Goal: Task Accomplishment & Management: Manage account settings

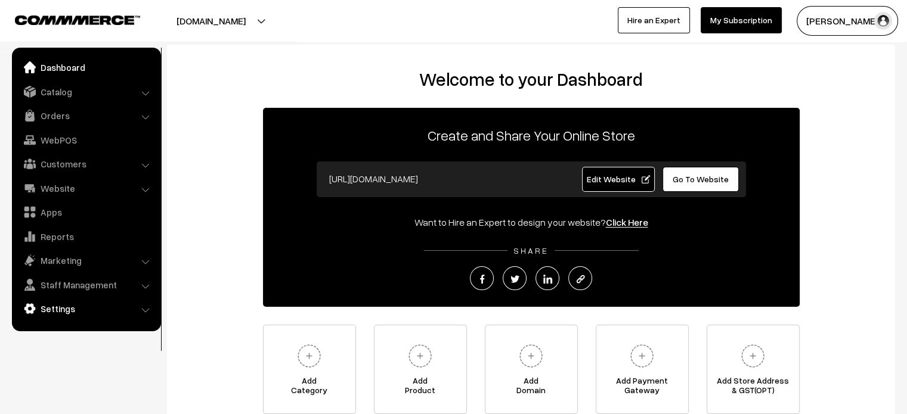
drag, startPoint x: 0, startPoint y: 0, endPoint x: 72, endPoint y: 306, distance: 314.7
click at [72, 306] on link "Settings" at bounding box center [86, 308] width 142 height 21
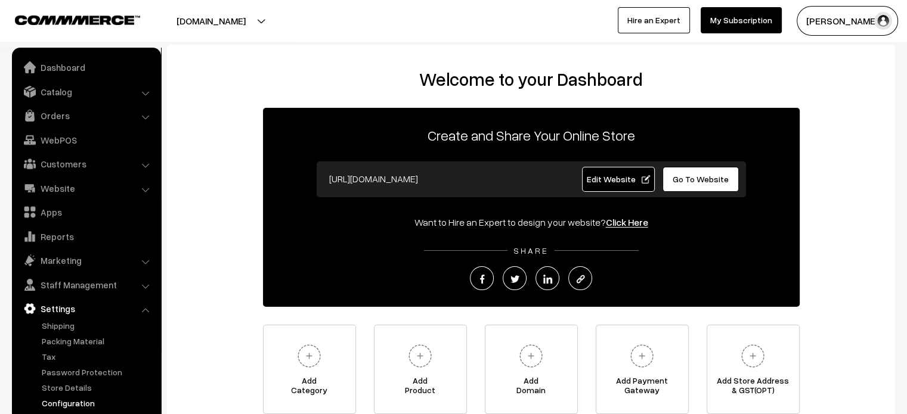
click at [91, 404] on link "Configuration" at bounding box center [98, 403] width 118 height 13
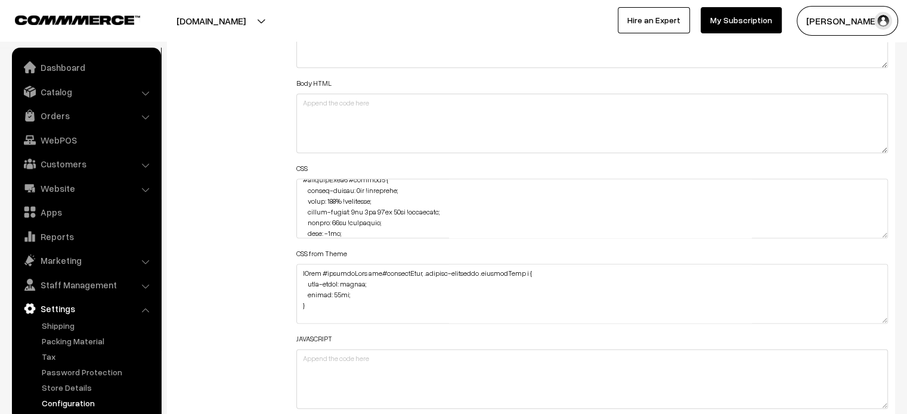
scroll to position [796, 0]
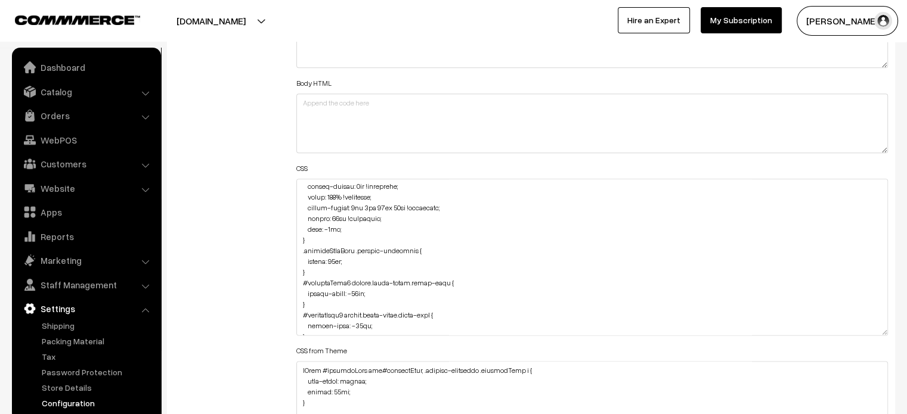
drag, startPoint x: 882, startPoint y: 230, endPoint x: 892, endPoint y: 349, distance: 119.6
click at [892, 349] on div "Header HTML Body HTML CSS CSS from Theme JAVASCRIPT" at bounding box center [592, 251] width 610 height 523
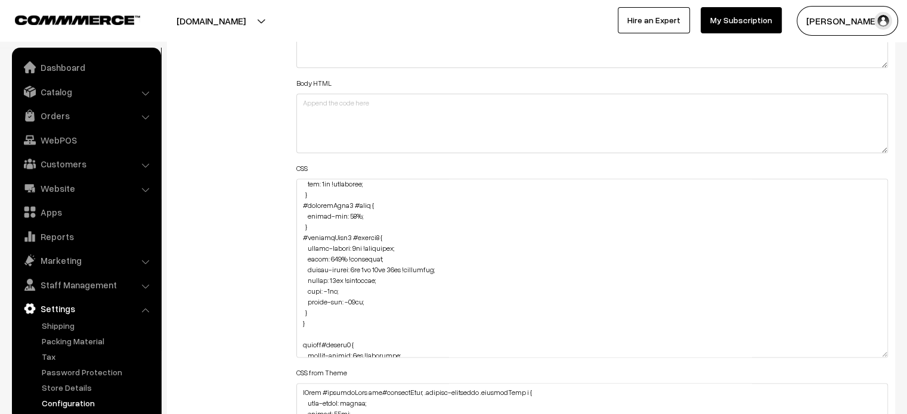
scroll to position [1990, 0]
drag, startPoint x: 300, startPoint y: 235, endPoint x: 322, endPoint y: 316, distance: 83.4
click at [322, 316] on textarea at bounding box center [592, 268] width 592 height 179
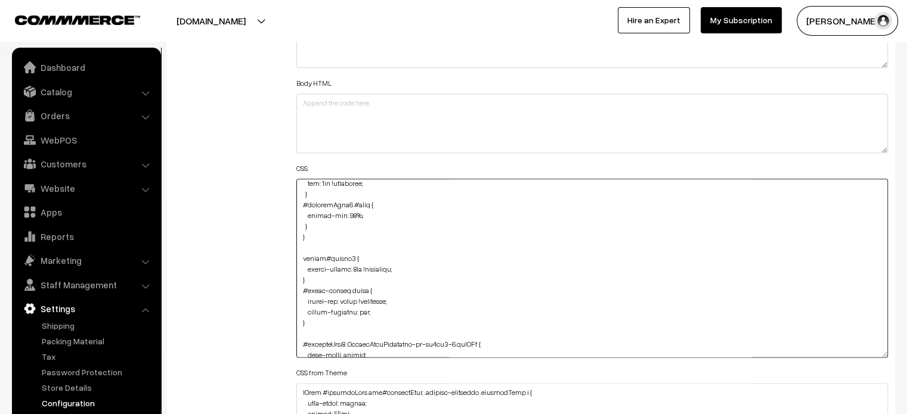
type textarea "@media (max-width: 767px) { #productType4 #button2 { height: 60px !important; m…"
click at [268, 259] on div "Additional HTML/JS/CSS" at bounding box center [226, 262] width 122 height 545
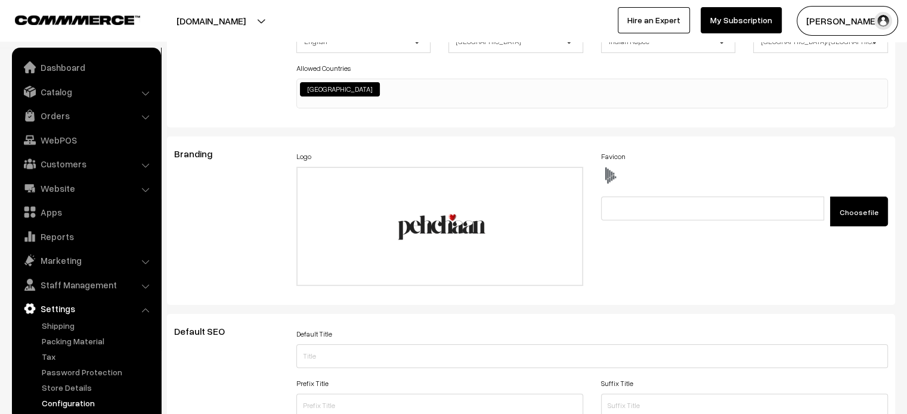
scroll to position [0, 0]
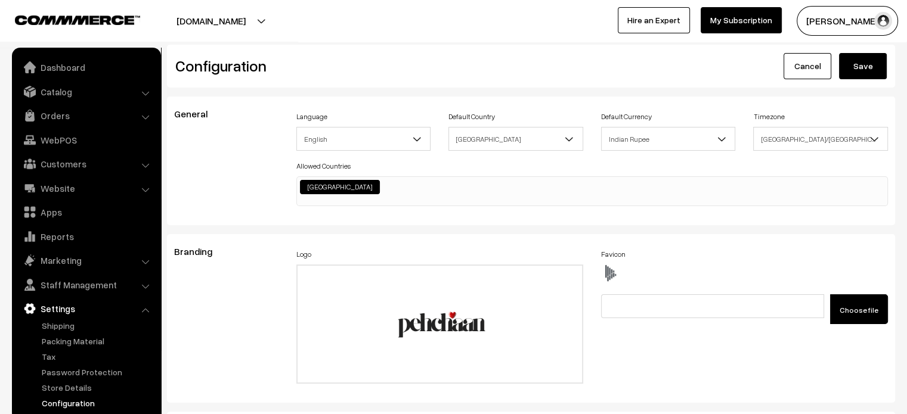
click at [870, 70] on button "Save" at bounding box center [863, 66] width 48 height 26
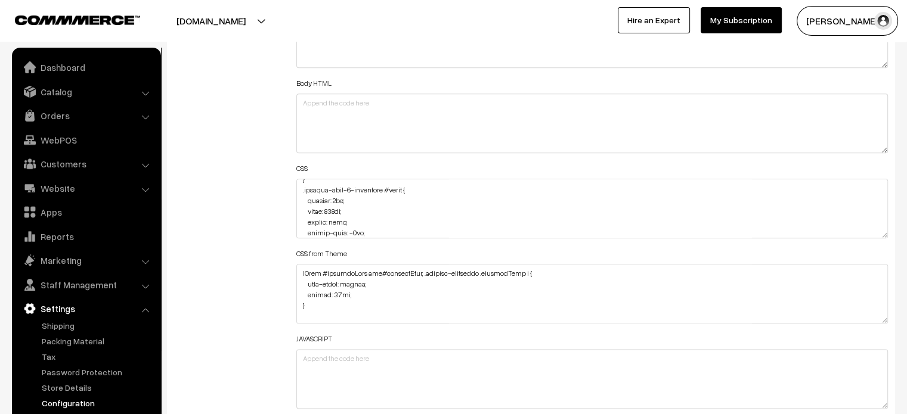
scroll to position [1867, 0]
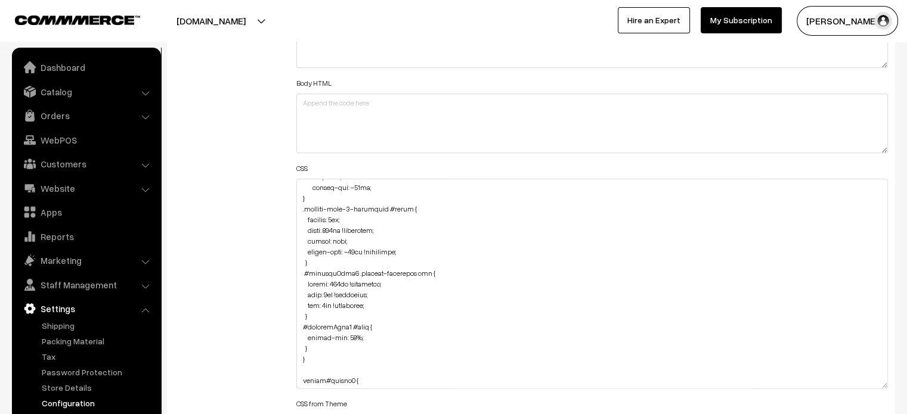
drag, startPoint x: 883, startPoint y: 231, endPoint x: 915, endPoint y: 442, distance: 213.3
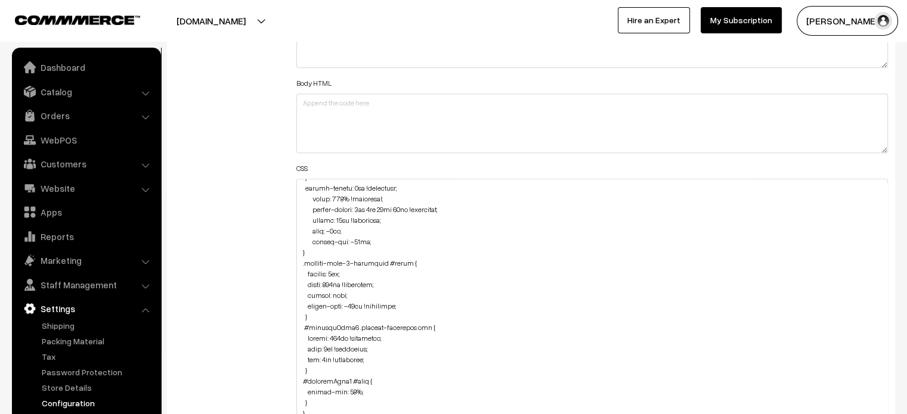
scroll to position [3640, 0]
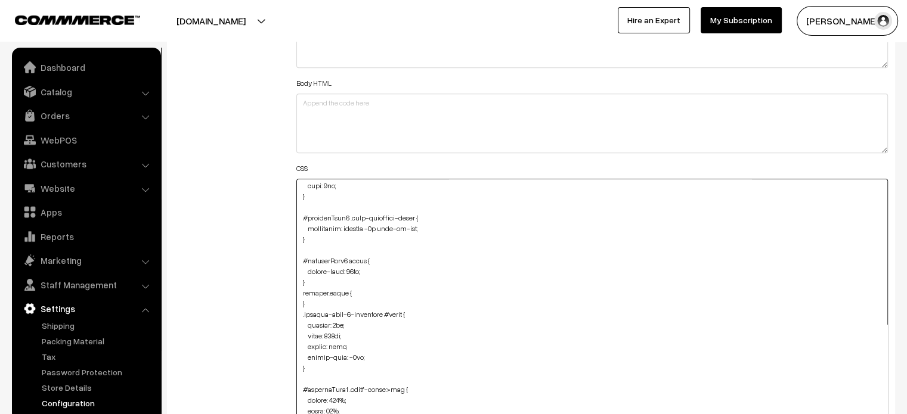
click at [343, 334] on textarea at bounding box center [592, 314] width 592 height 270
click at [331, 333] on textarea at bounding box center [592, 314] width 592 height 270
paste textarea "!important"
click at [487, 334] on textarea at bounding box center [592, 314] width 592 height 270
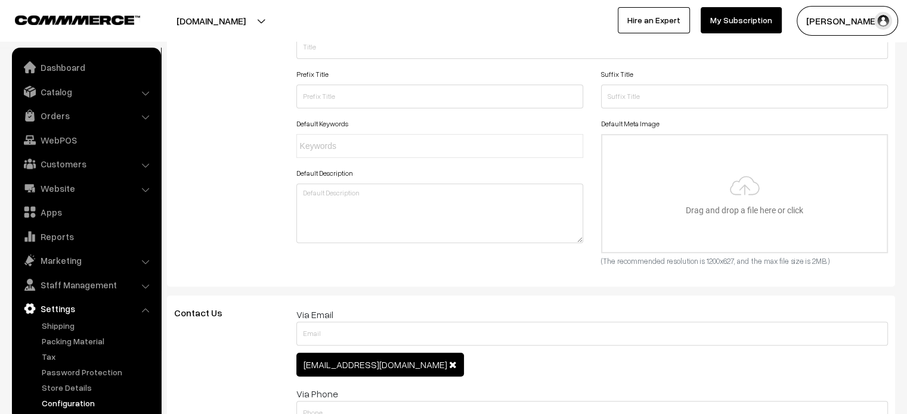
scroll to position [0, 0]
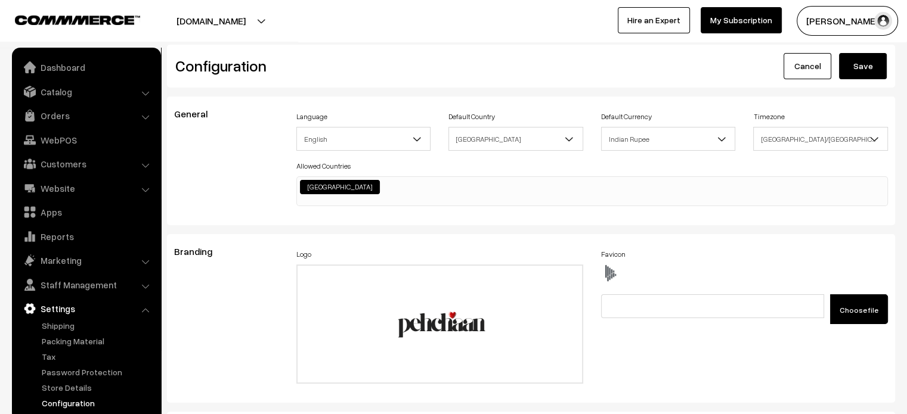
type textarea "@media (max-width: 767px) { #productType4 #button2 { height: 60px !important; m…"
click at [856, 78] on button "Save" at bounding box center [863, 66] width 48 height 26
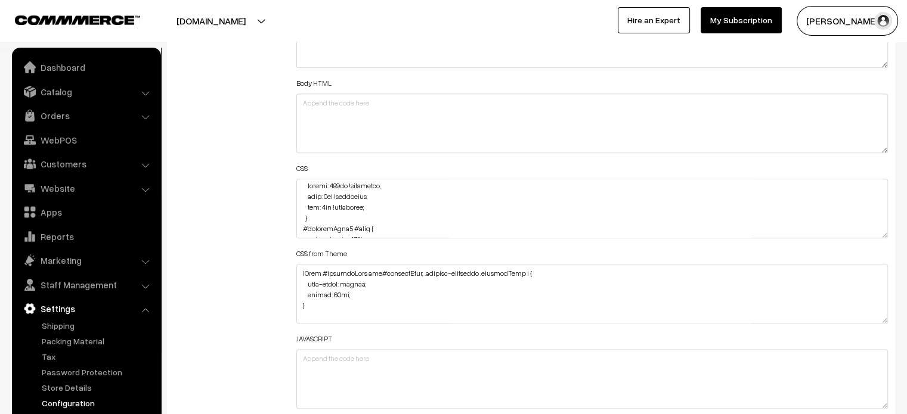
scroll to position [1967, 0]
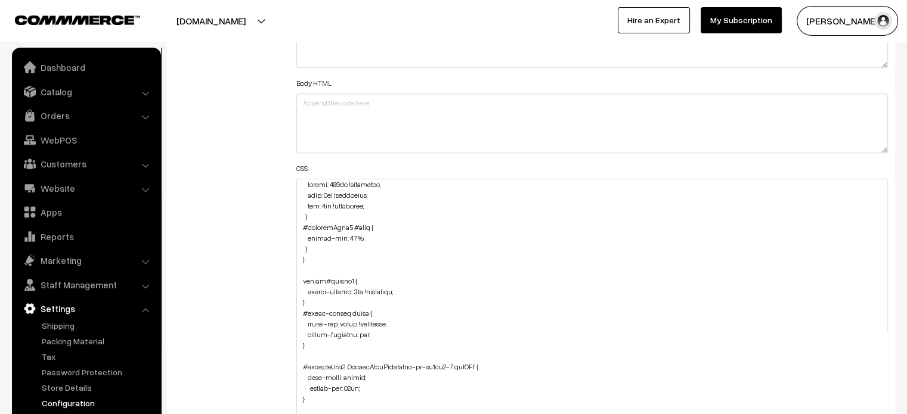
drag, startPoint x: 883, startPoint y: 232, endPoint x: 915, endPoint y: 442, distance: 212.8
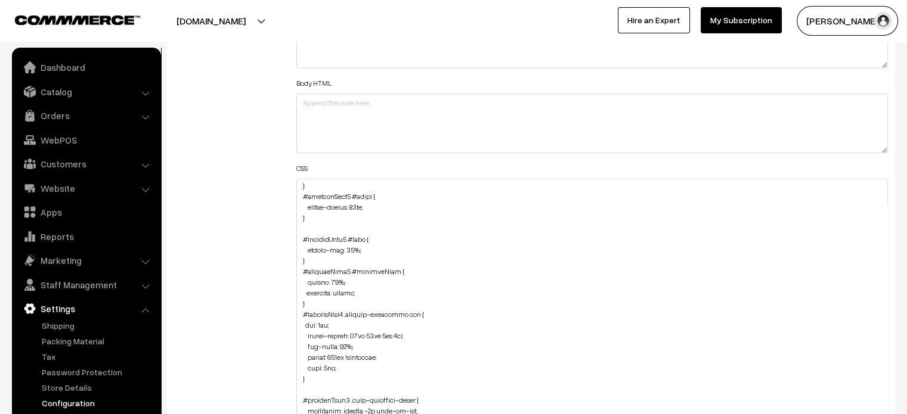
scroll to position [3496, 0]
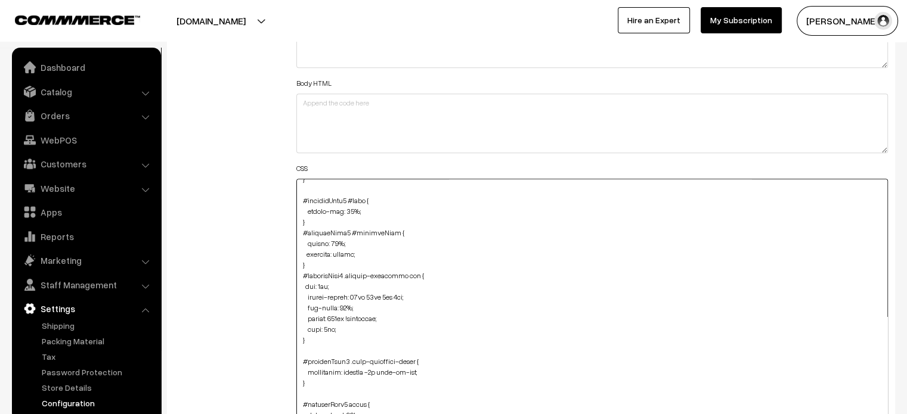
click at [349, 305] on textarea at bounding box center [592, 313] width 592 height 269
click at [371, 318] on textarea at bounding box center [592, 313] width 592 height 269
click at [330, 328] on textarea at bounding box center [592, 313] width 592 height 269
paste textarea "!important"
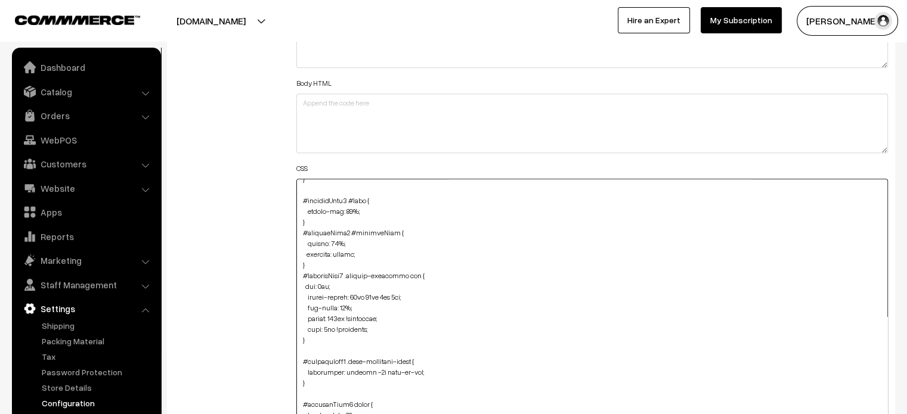
click at [322, 328] on textarea at bounding box center [592, 313] width 592 height 269
type textarea "@media (max-width: 767px) { #productType4 #button2 { height: 60px !important; m…"
click at [263, 292] on div "Additional HTML/JS/CSS" at bounding box center [226, 308] width 122 height 636
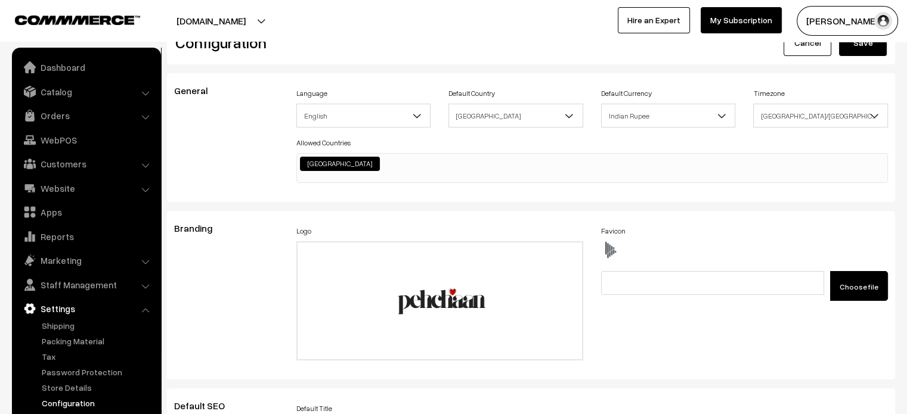
scroll to position [0, 0]
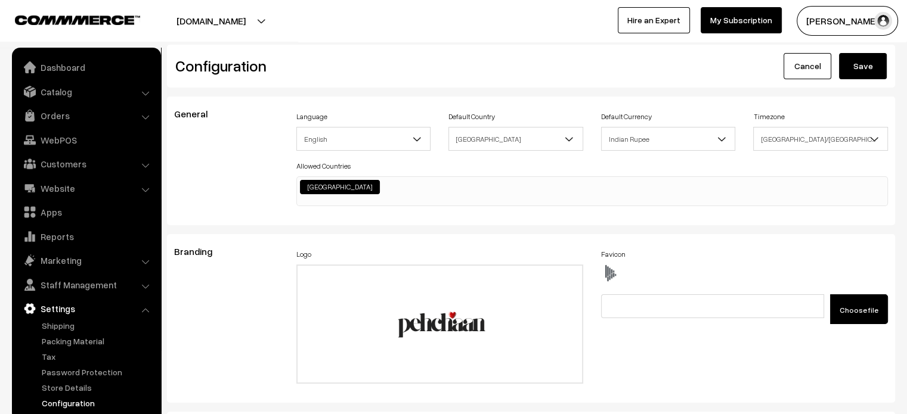
click at [857, 75] on button "Save" at bounding box center [863, 66] width 48 height 26
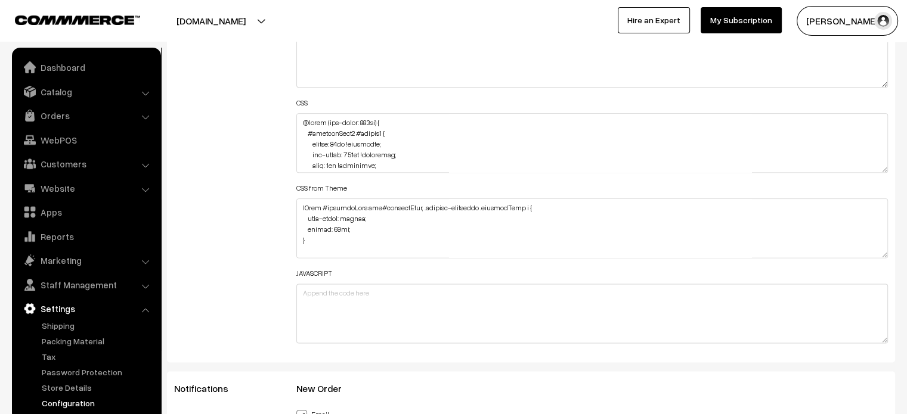
scroll to position [1446, 0]
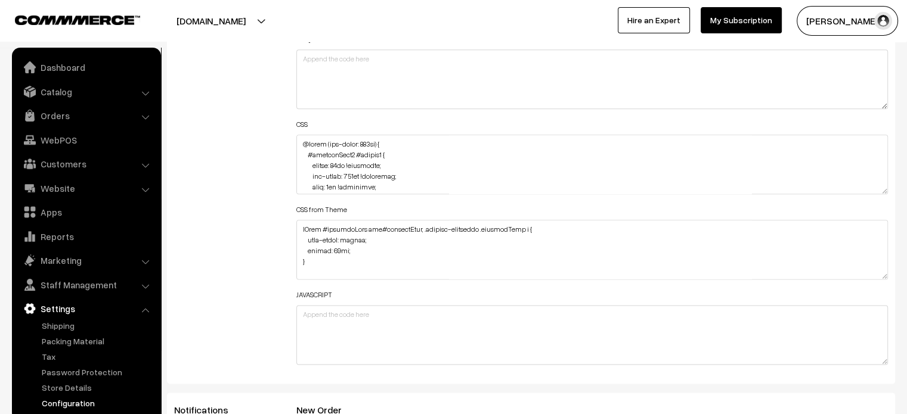
drag, startPoint x: 883, startPoint y: 185, endPoint x: 896, endPoint y: 442, distance: 257.2
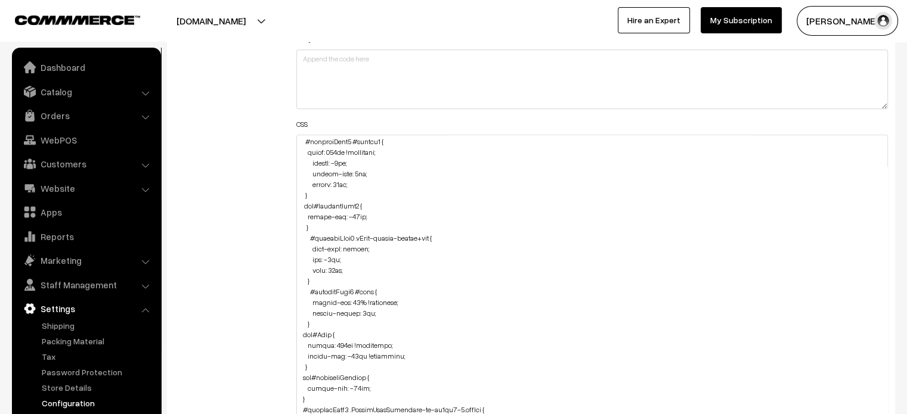
scroll to position [1486, 0]
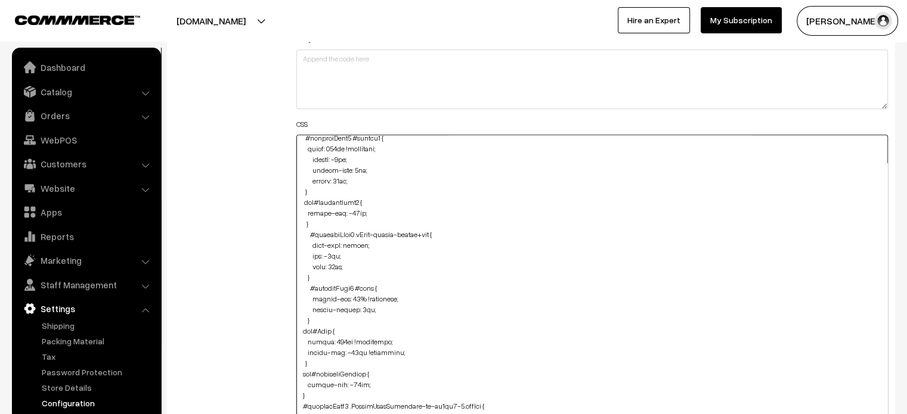
click at [324, 192] on textarea at bounding box center [592, 293] width 592 height 316
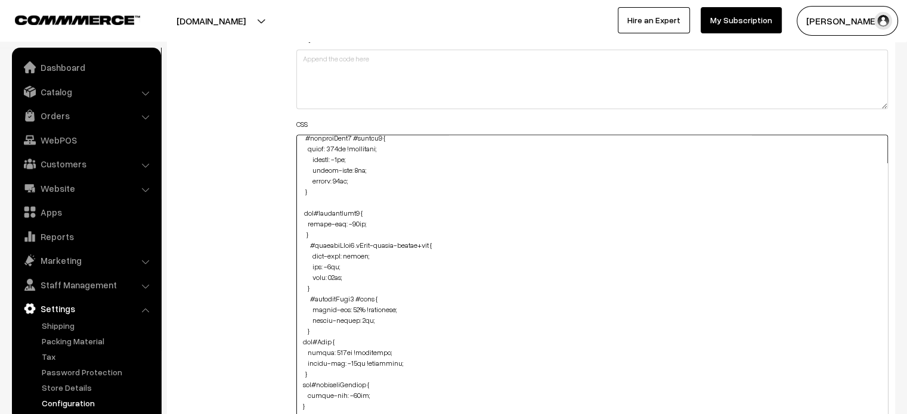
paste textarea "#productType3 #button2 Specificity: (2,0,0) { margin-bottom: 2px !important; wi…"
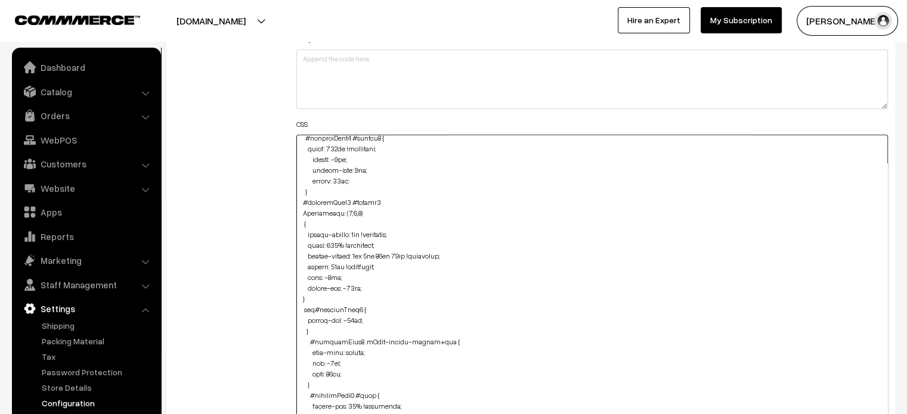
drag, startPoint x: 363, startPoint y: 213, endPoint x: 303, endPoint y: 214, distance: 59.6
click at [303, 214] on textarea at bounding box center [592, 293] width 592 height 316
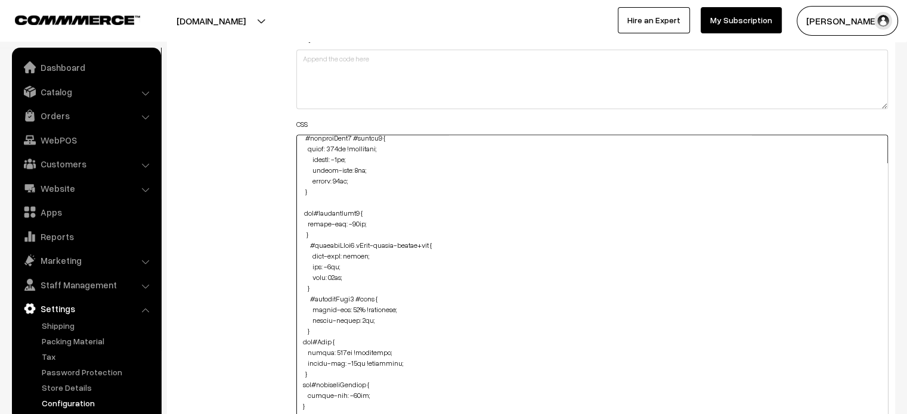
click at [356, 204] on textarea at bounding box center [592, 293] width 592 height 316
click at [327, 202] on textarea at bounding box center [592, 293] width 592 height 316
paste textarea "#productType3 #button2 Specificity: (2,0,0) { margin-bottom: 2px !important; wi…"
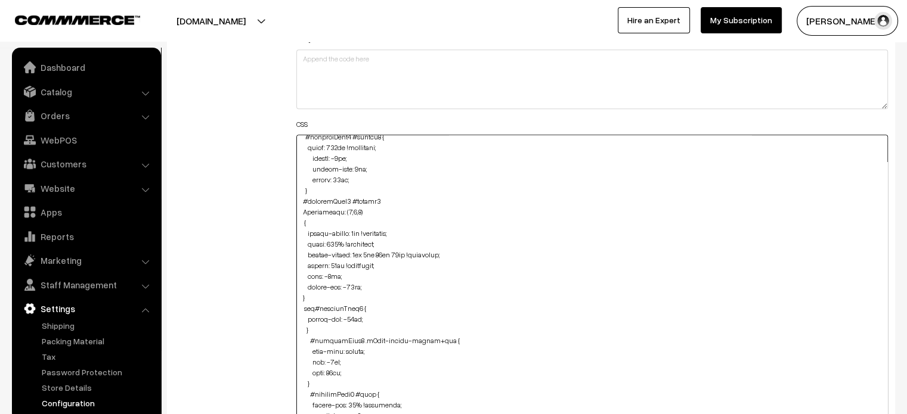
drag, startPoint x: 300, startPoint y: 212, endPoint x: 318, endPoint y: 218, distance: 18.3
click at [318, 218] on textarea at bounding box center [592, 293] width 592 height 316
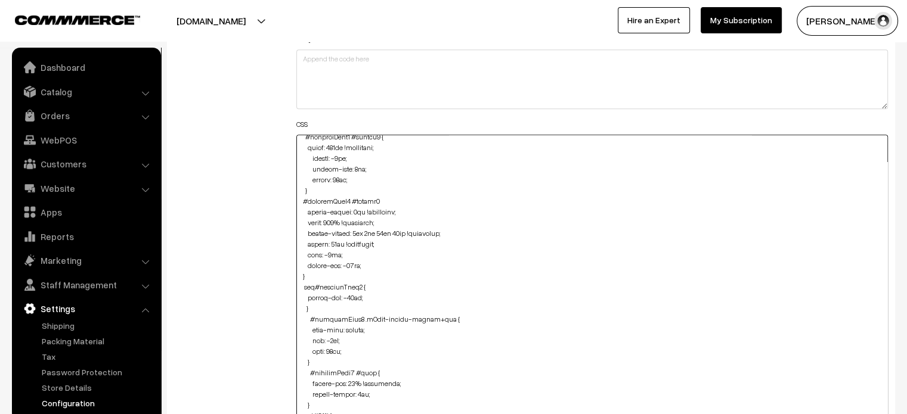
click at [302, 276] on textarea at bounding box center [592, 293] width 592 height 316
click at [510, 248] on textarea at bounding box center [592, 293] width 592 height 316
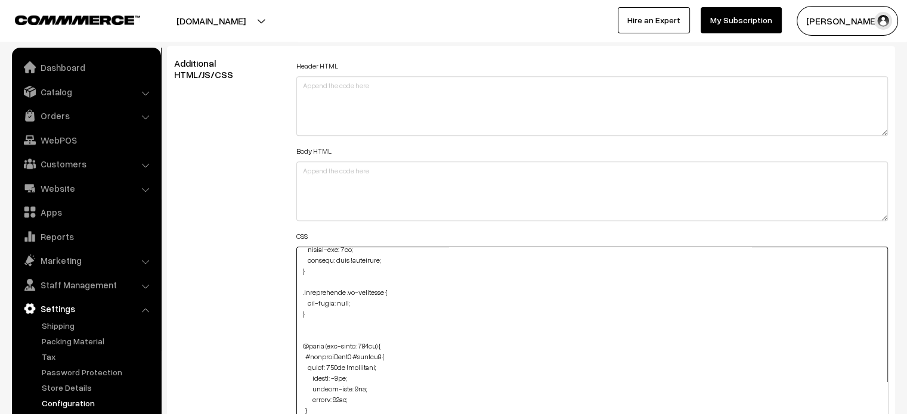
scroll to position [1379, 0]
click at [308, 330] on textarea at bounding box center [592, 405] width 592 height 316
type textarea "@media (max-width: 767px) { #productType4 #button2 { height: 60px !important; m…"
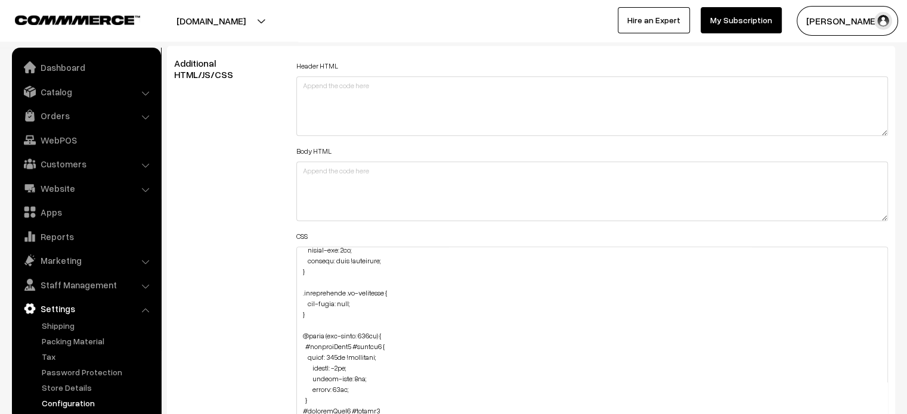
click at [200, 264] on div "Additional HTML/JS/CSS" at bounding box center [226, 399] width 122 height 682
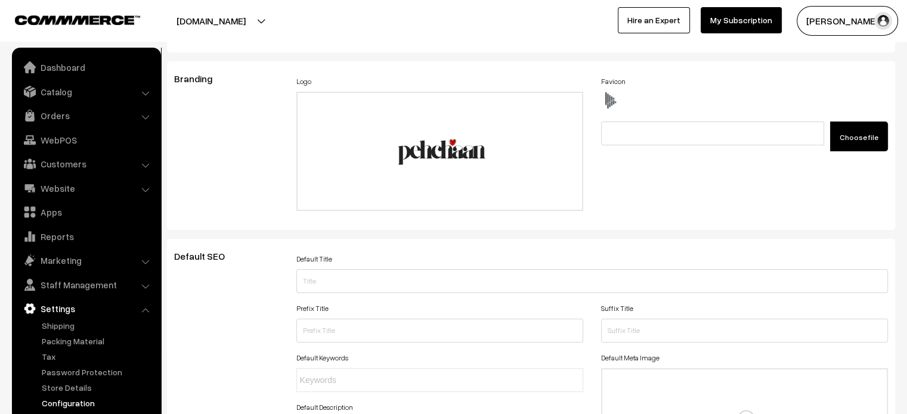
scroll to position [0, 0]
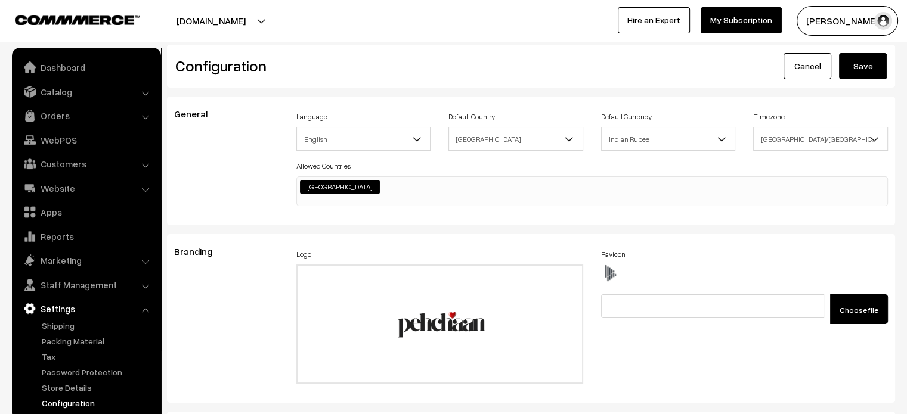
click at [861, 72] on button "Save" at bounding box center [863, 66] width 48 height 26
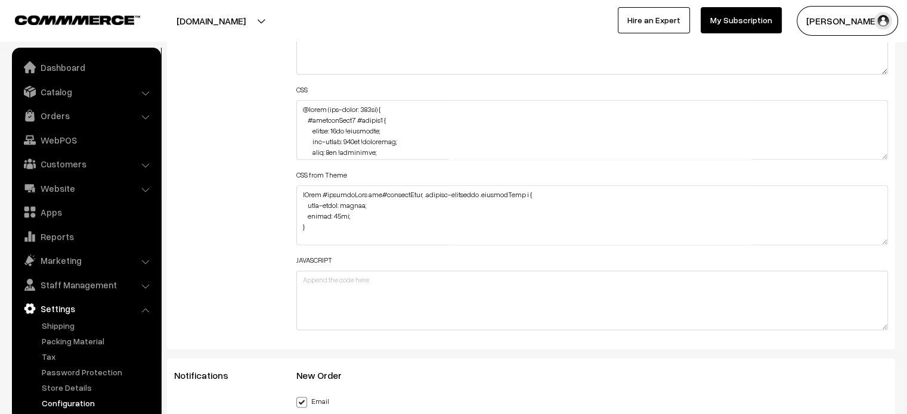
scroll to position [1481, 0]
drag, startPoint x: 882, startPoint y: 154, endPoint x: 911, endPoint y: 442, distance: 289.3
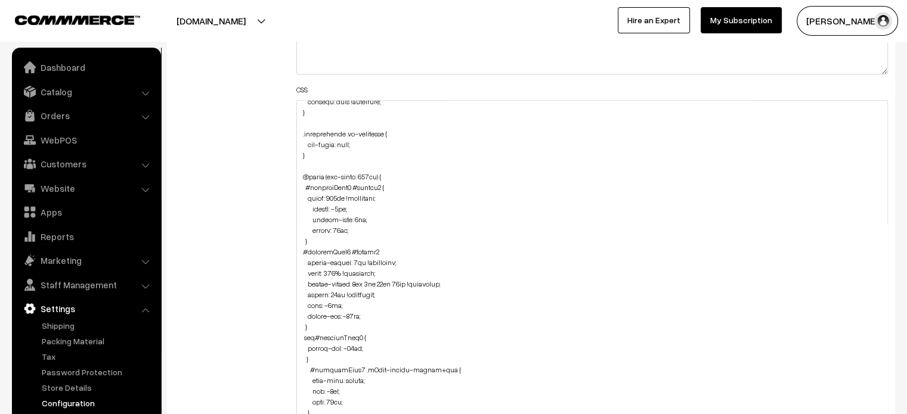
scroll to position [1403, 0]
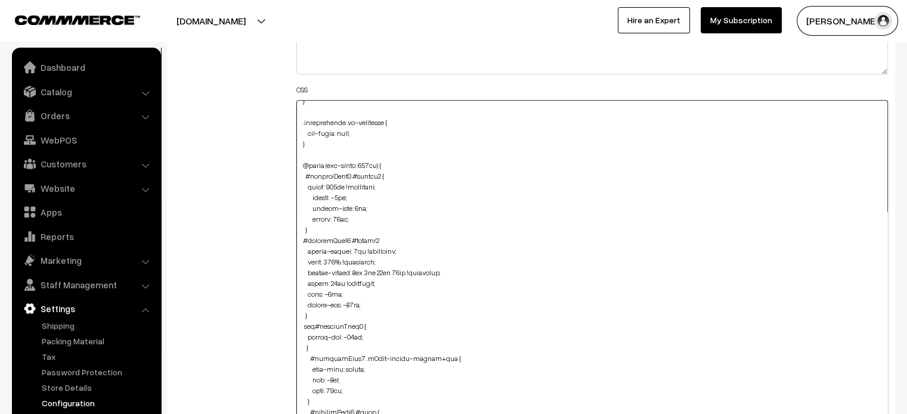
drag, startPoint x: 312, startPoint y: 315, endPoint x: 296, endPoint y: 245, distance: 71.4
click at [296, 245] on textarea at bounding box center [592, 273] width 592 height 347
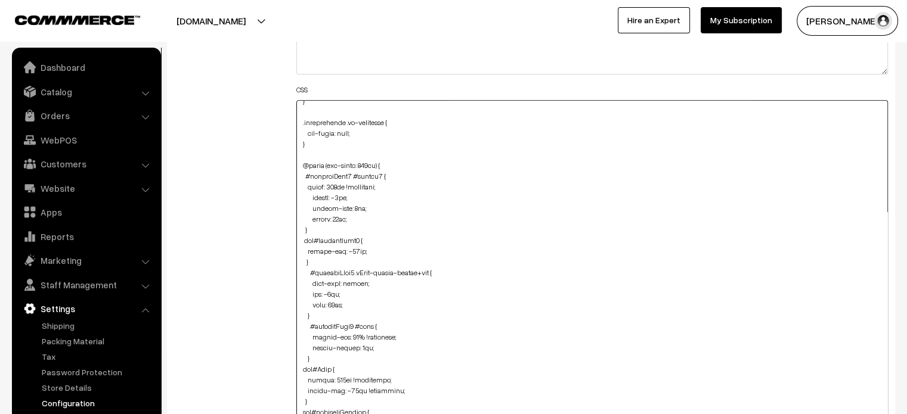
type textarea "@media (max-width: 767px) { #productType4 #button2 { height: 60px !important; m…"
click at [223, 243] on div "Additional HTML/JS/CSS" at bounding box center [226, 267] width 122 height 713
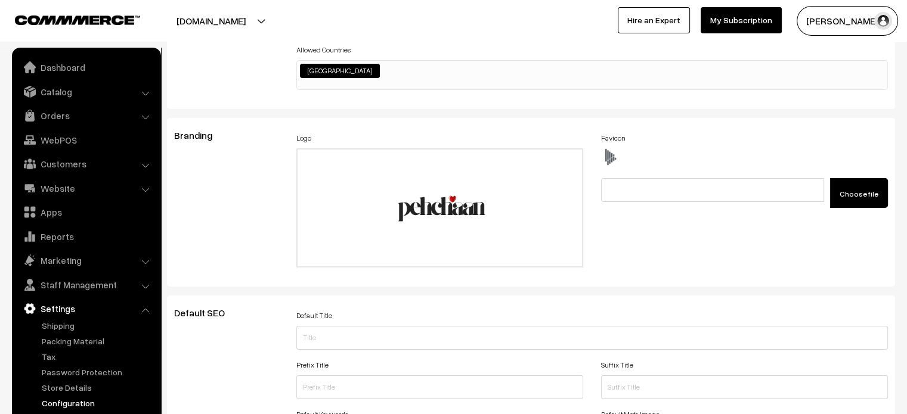
scroll to position [0, 0]
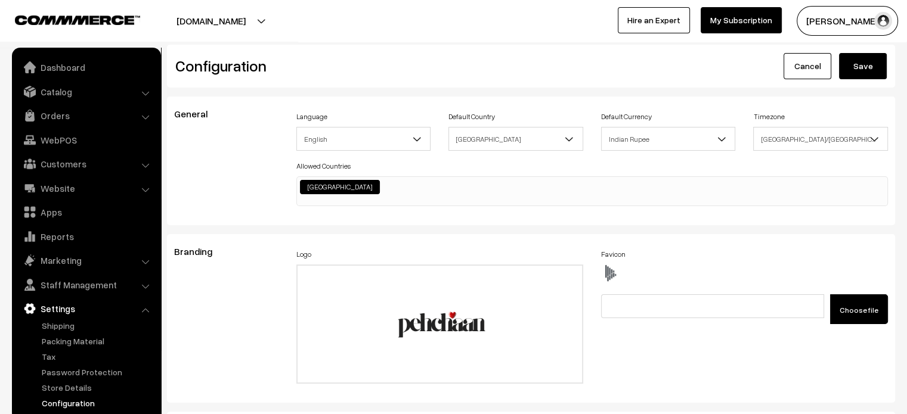
click at [859, 67] on button "Save" at bounding box center [863, 66] width 48 height 26
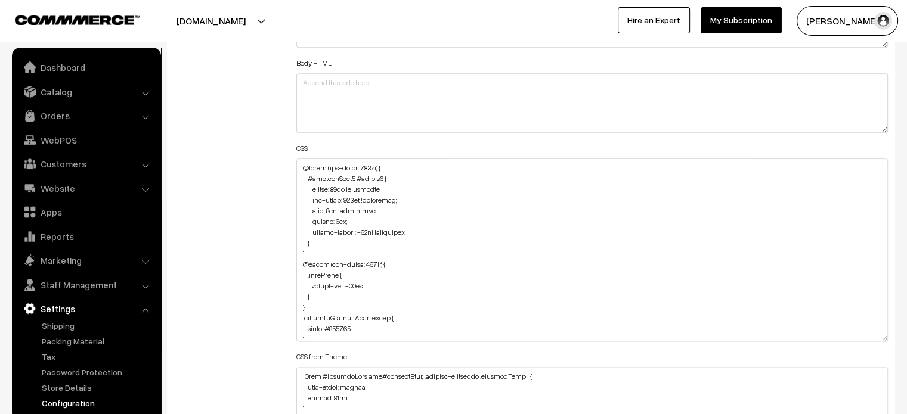
drag, startPoint x: 882, startPoint y: 212, endPoint x: 902, endPoint y: 361, distance: 150.3
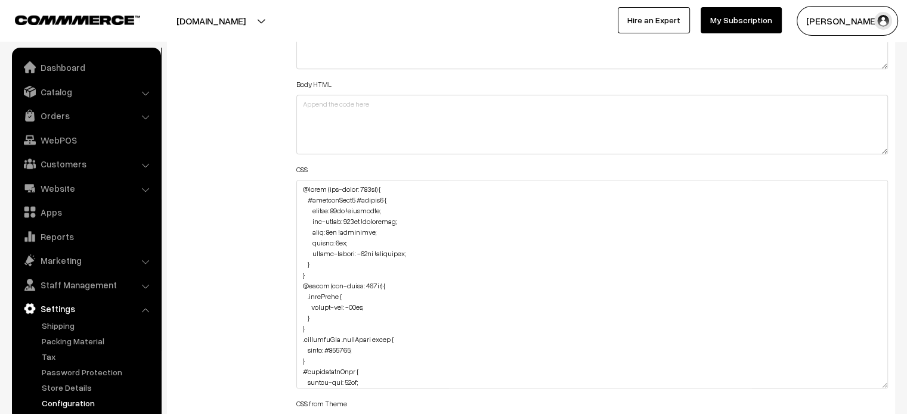
scroll to position [1396, 0]
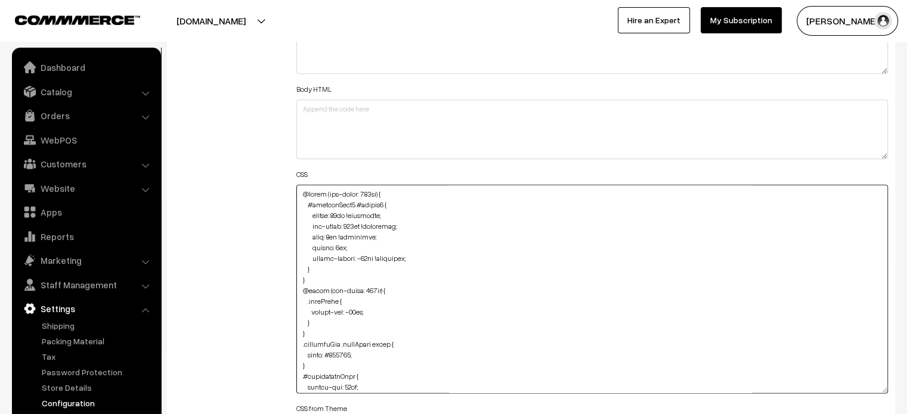
click at [300, 195] on textarea at bounding box center [592, 289] width 592 height 209
paste textarea "@media (max-width: 767px) { @media (max-width: 767px) { @media (max-width: 767p…"
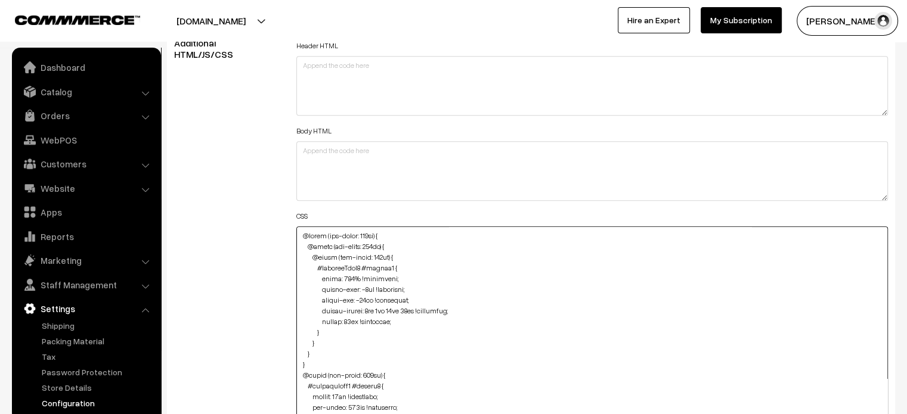
scroll to position [1354, 0]
drag, startPoint x: 404, startPoint y: 246, endPoint x: 290, endPoint y: 240, distance: 114.0
click at [290, 240] on div "Header HTML Body HTML CSS CSS from Theme JAVASCRIPT" at bounding box center [592, 325] width 610 height 575
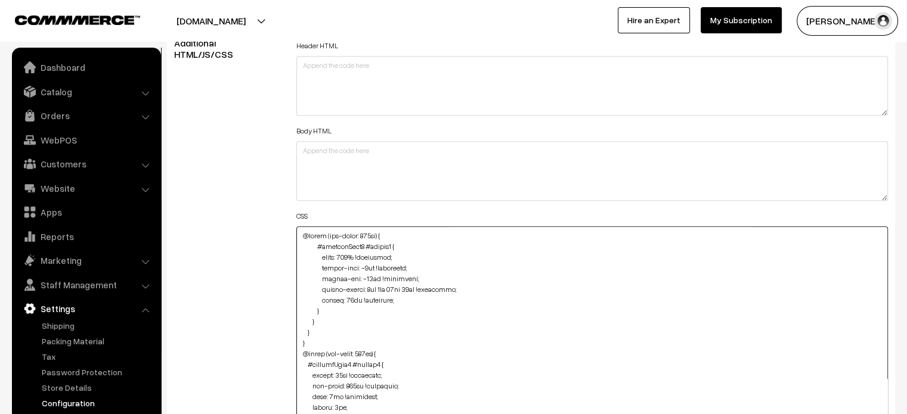
drag, startPoint x: 296, startPoint y: 332, endPoint x: 304, endPoint y: 346, distance: 16.6
click at [304, 346] on textarea at bounding box center [592, 330] width 592 height 209
click at [312, 320] on textarea at bounding box center [592, 330] width 592 height 209
click at [460, 328] on textarea at bounding box center [592, 330] width 592 height 209
type textarea "@media (max-width: 767px) { #productType3 #button2 { width: 116% !important; ma…"
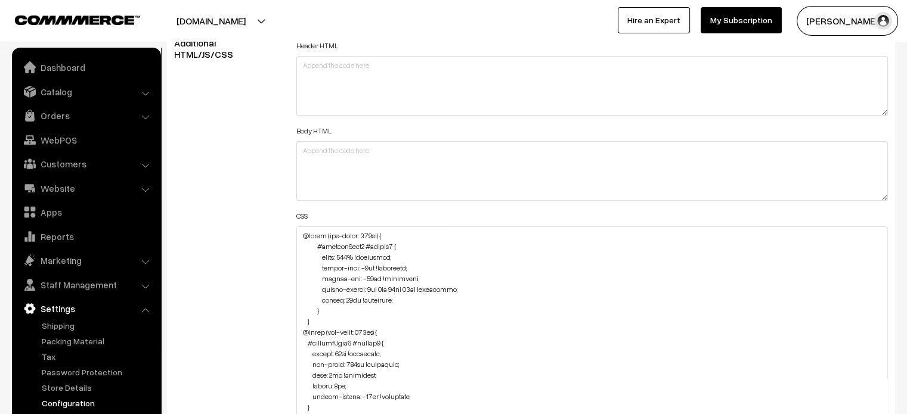
click at [266, 276] on div "Additional HTML/JS/CSS" at bounding box center [226, 325] width 122 height 575
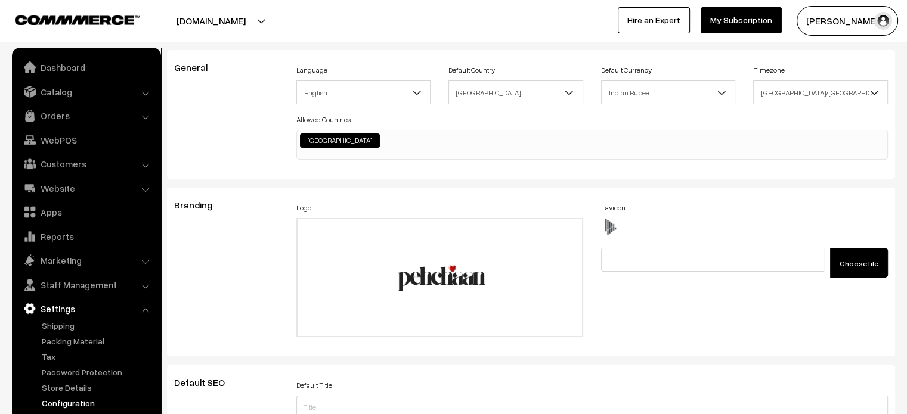
scroll to position [0, 0]
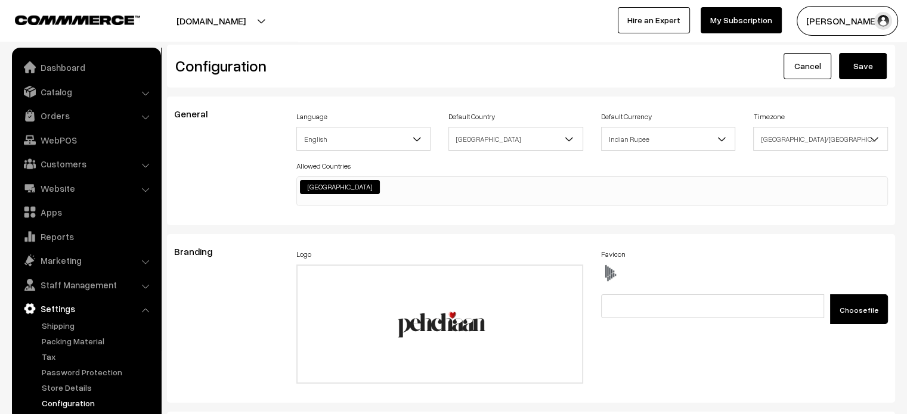
click at [858, 71] on button "Save" at bounding box center [863, 66] width 48 height 26
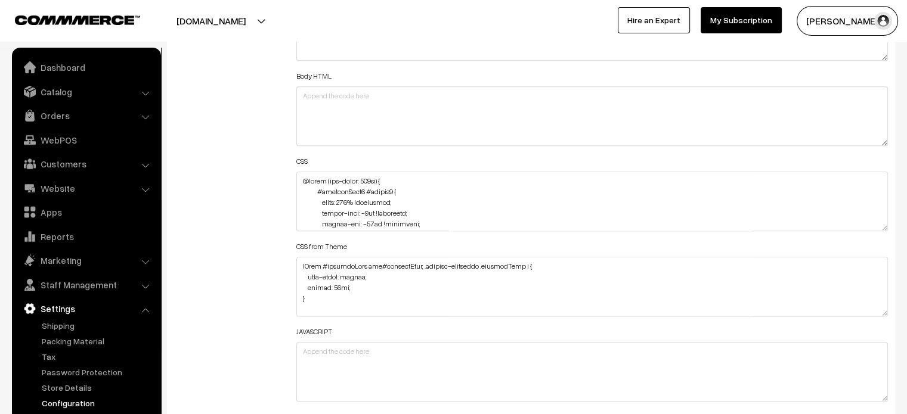
scroll to position [1409, 0]
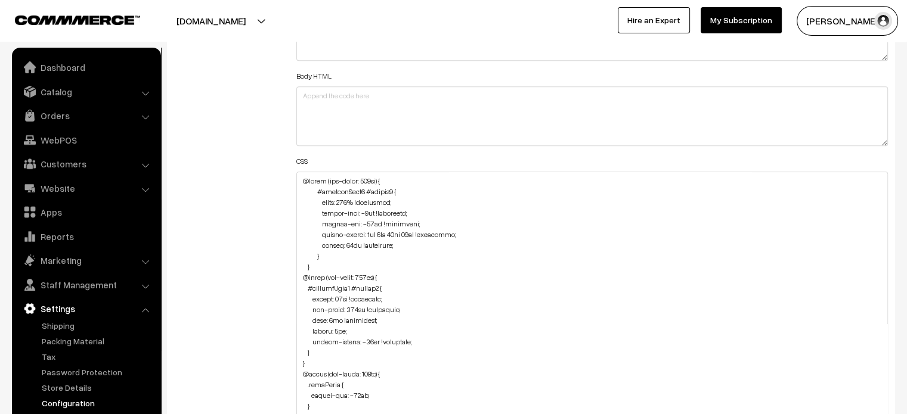
drag, startPoint x: 882, startPoint y: 226, endPoint x: 901, endPoint y: 442, distance: 216.7
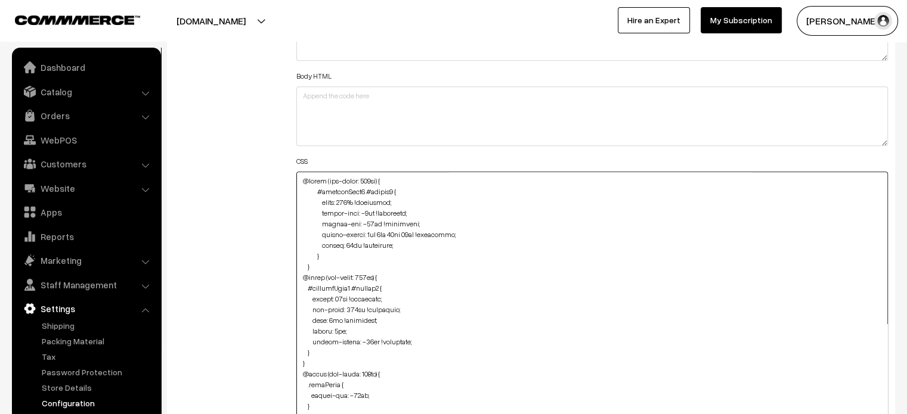
drag, startPoint x: 315, startPoint y: 266, endPoint x: 283, endPoint y: 140, distance: 130.0
click at [283, 140] on div "Additional HTML/JS/CSS Header HTML Body HTML CSS CSS from Theme JAVASCRIPT" at bounding box center [530, 303] width 731 height 641
paste textarea "@media (max-width: 767px) { @media (max-width: 767px) { #productType3 #button2 …"
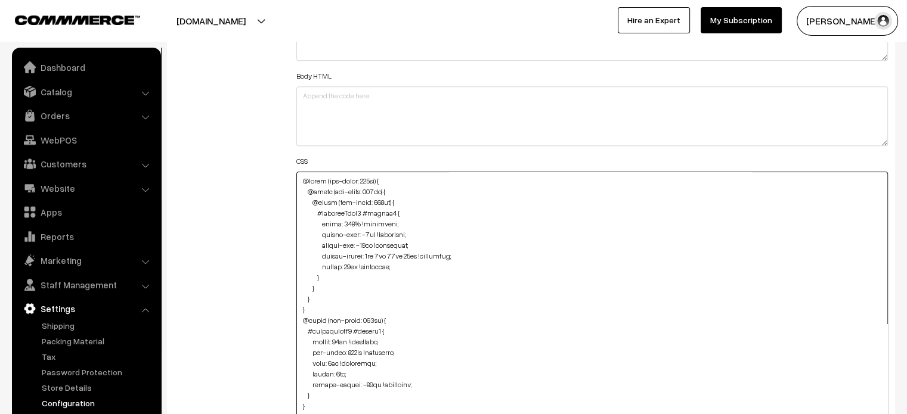
type textarea "@media (max-width: 767px) { @media (max-width: 767px) { @media (max-width: 767p…"
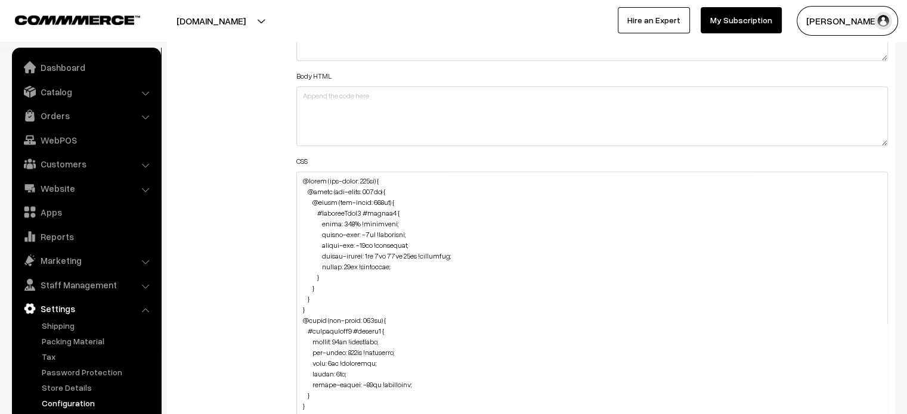
click at [253, 188] on div "Additional HTML/JS/CSS" at bounding box center [226, 303] width 122 height 641
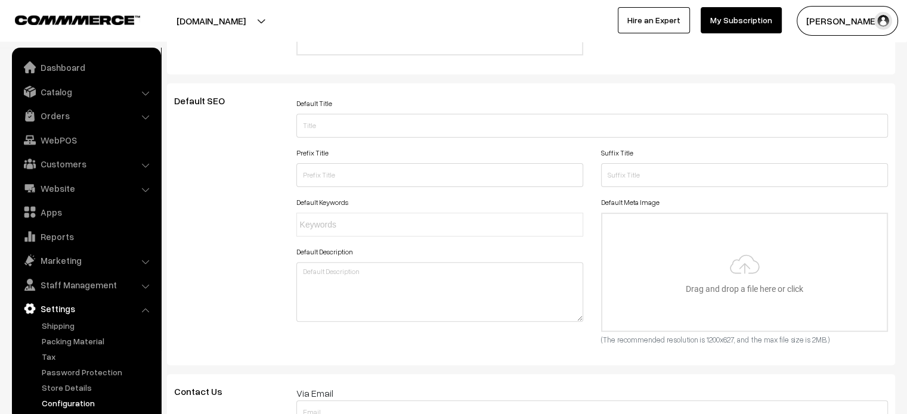
scroll to position [0, 0]
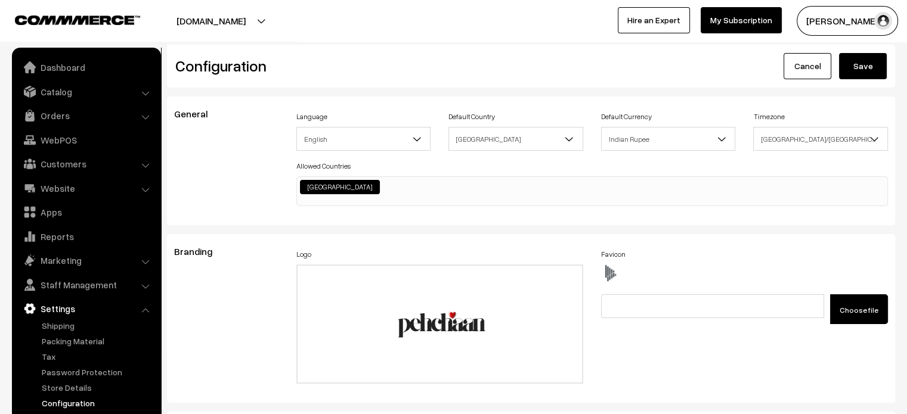
click at [849, 67] on button "Save" at bounding box center [863, 66] width 48 height 26
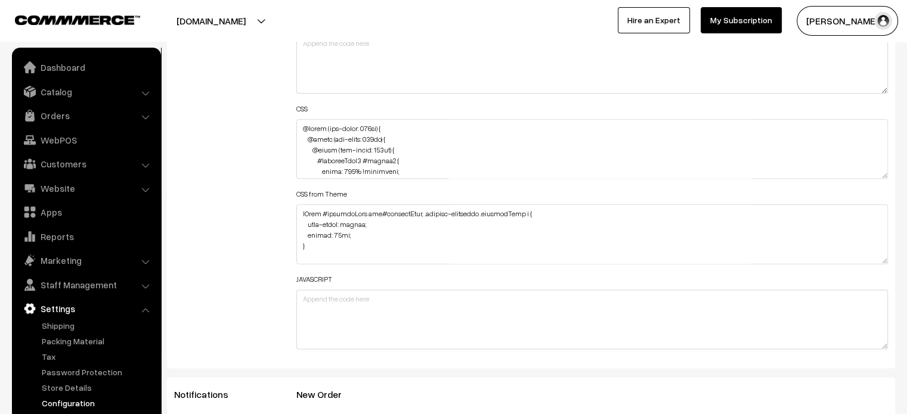
scroll to position [1466, 0]
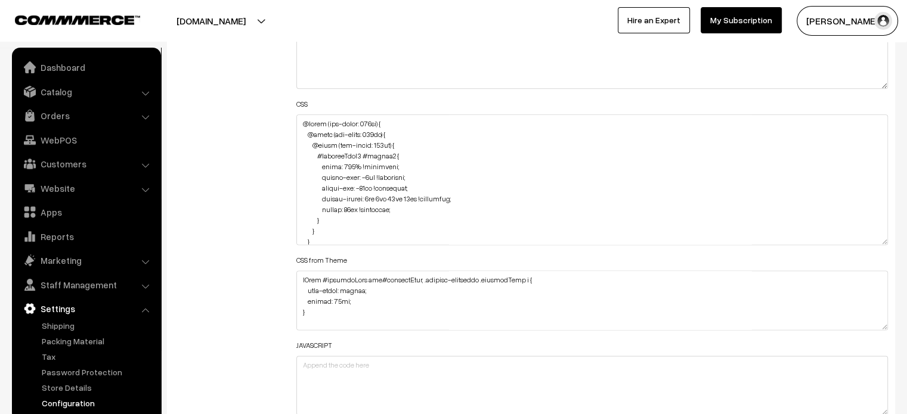
drag, startPoint x: 882, startPoint y: 170, endPoint x: 879, endPoint y: 332, distance: 161.6
click at [879, 245] on textarea at bounding box center [592, 179] width 592 height 131
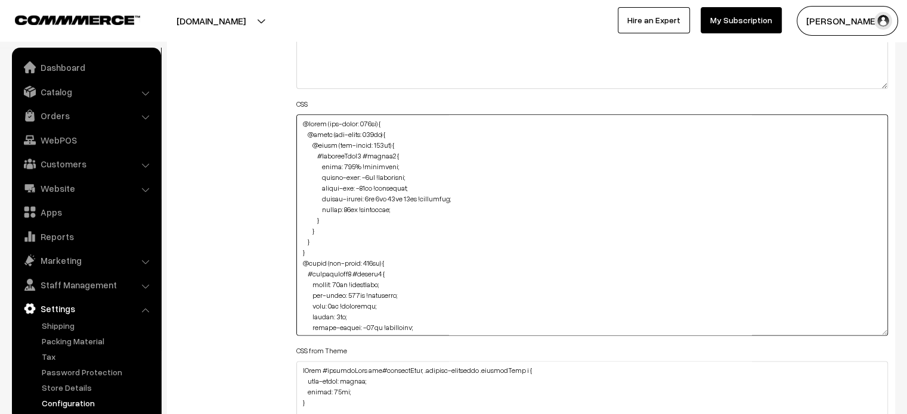
drag, startPoint x: 304, startPoint y: 252, endPoint x: 284, endPoint y: 128, distance: 125.6
click at [284, 128] on div "Additional HTML/JS/CSS Header HTML Body HTML CSS CSS from Theme JAVASCRIPT" at bounding box center [530, 219] width 731 height 588
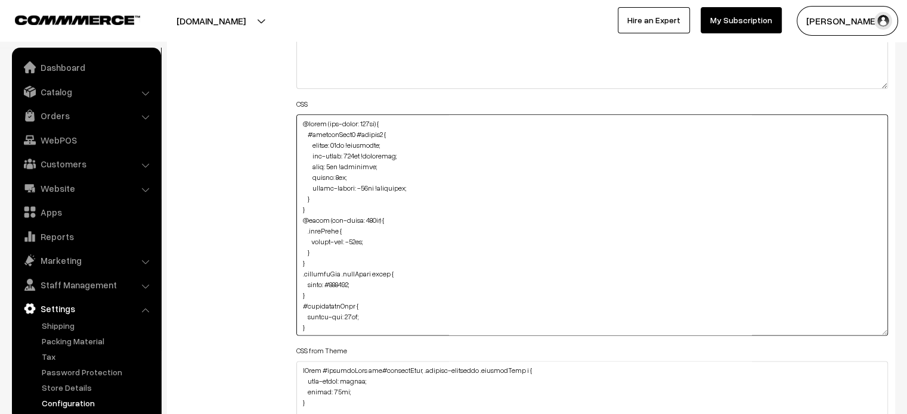
type textarea "@media (max-width: 767px) { #productType4 #button2 { height: 60px !important; m…"
click at [284, 128] on div "Additional HTML/JS/CSS" at bounding box center [226, 219] width 122 height 588
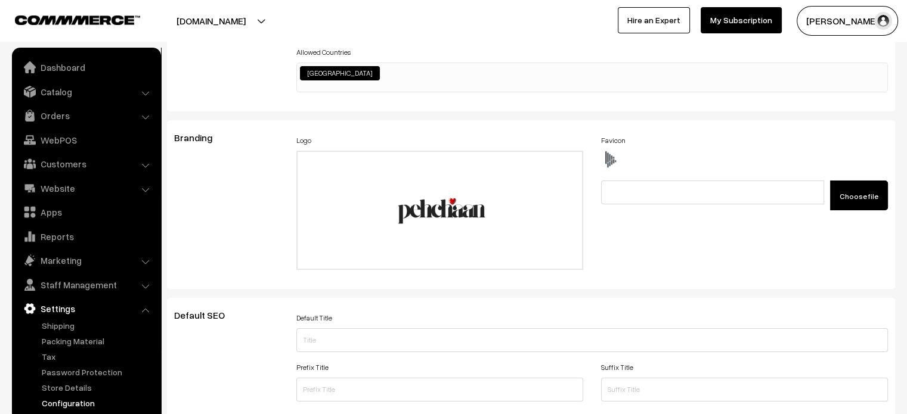
scroll to position [0, 0]
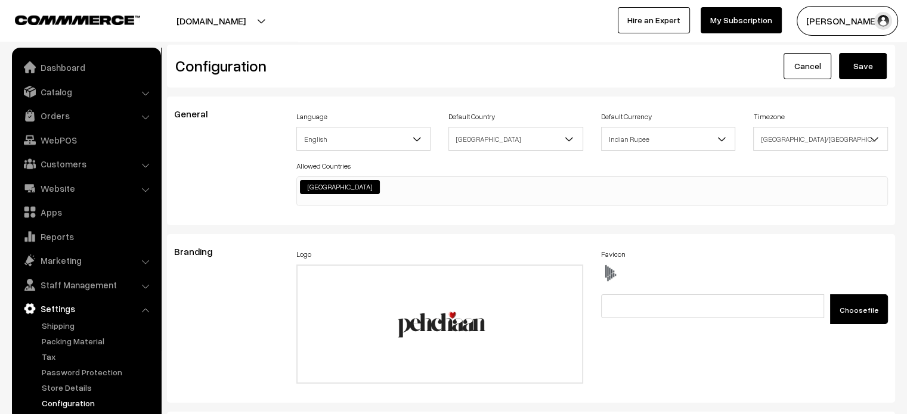
click at [851, 75] on button "Save" at bounding box center [863, 66] width 48 height 26
click at [475, 103] on div "General Language English English Default Country [GEOGRAPHIC_DATA] [GEOGRAPHIC_…" at bounding box center [531, 161] width 728 height 129
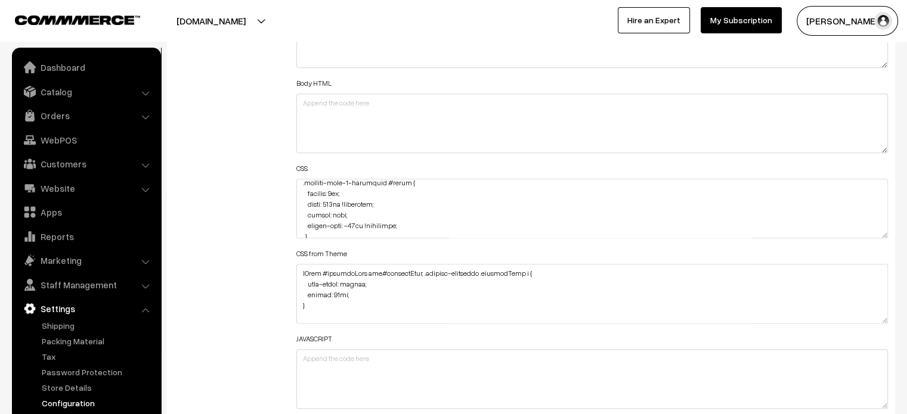
scroll to position [1883, 0]
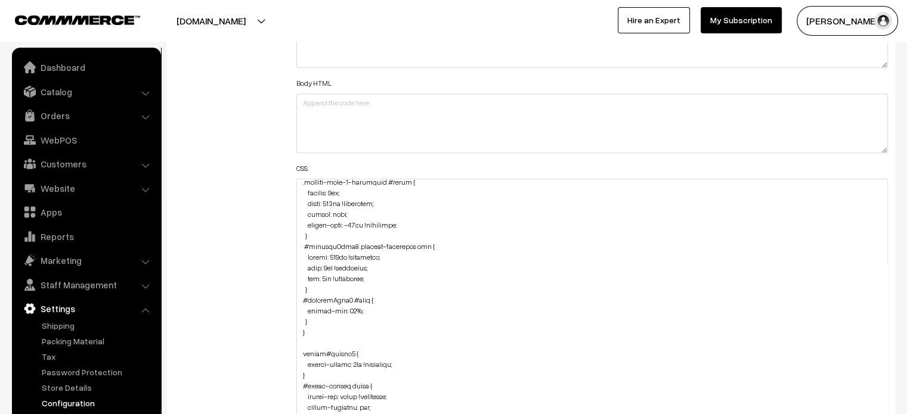
drag, startPoint x: 886, startPoint y: 233, endPoint x: 911, endPoint y: 442, distance: 210.7
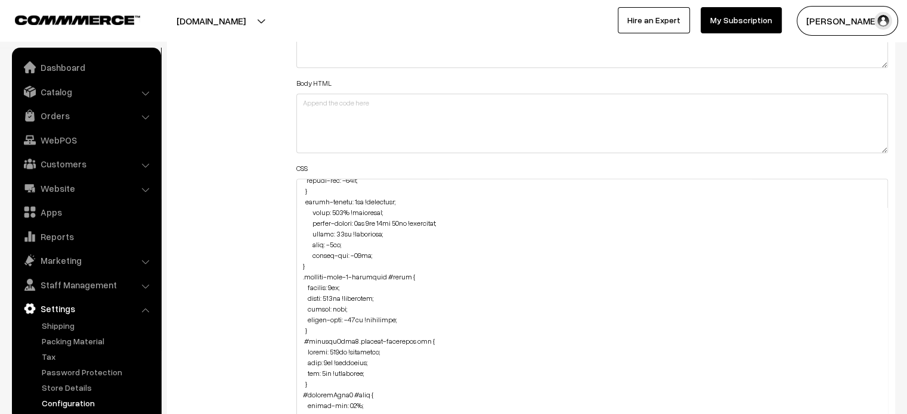
scroll to position [1795, 0]
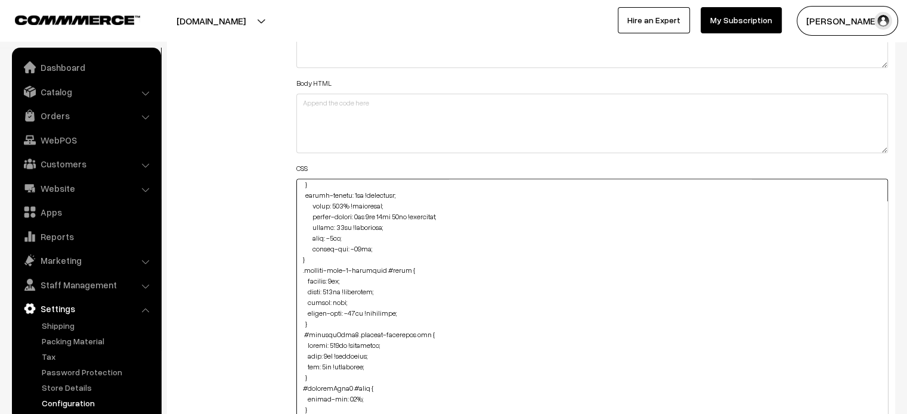
click at [346, 297] on textarea at bounding box center [592, 313] width 592 height 269
click at [297, 263] on textarea at bounding box center [592, 313] width 592 height 269
click at [297, 267] on textarea at bounding box center [592, 313] width 592 height 269
drag, startPoint x: 300, startPoint y: 269, endPoint x: 335, endPoint y: 319, distance: 60.7
click at [335, 319] on textarea at bounding box center [592, 313] width 592 height 269
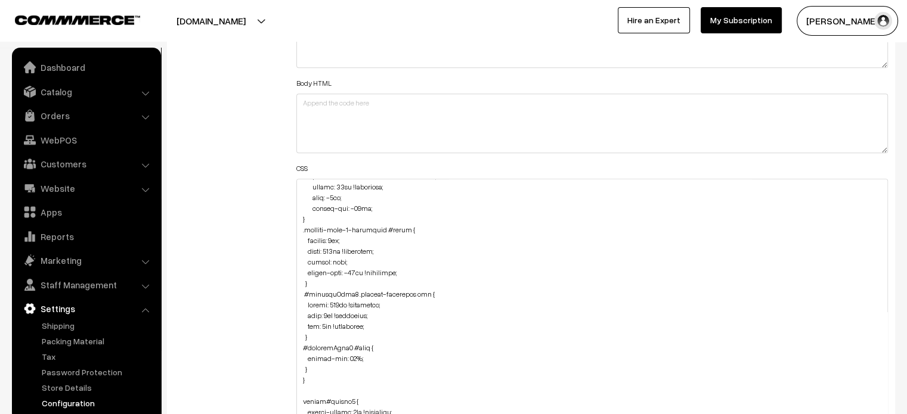
scroll to position [1836, 0]
click at [300, 228] on textarea at bounding box center [592, 313] width 592 height 269
drag, startPoint x: 300, startPoint y: 228, endPoint x: 318, endPoint y: 284, distance: 58.1
click at [318, 284] on textarea at bounding box center [592, 313] width 592 height 269
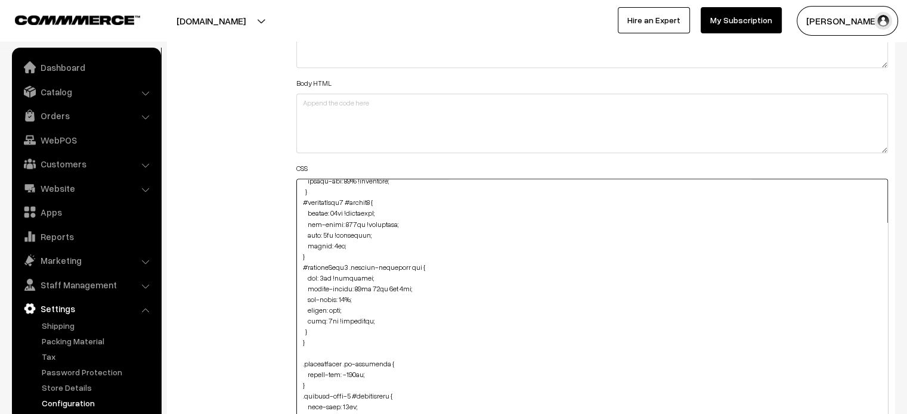
scroll to position [2243, 0]
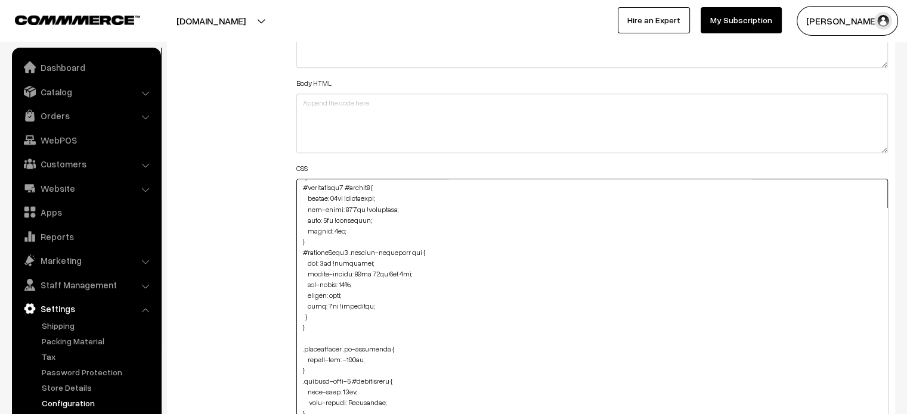
click at [316, 316] on textarea at bounding box center [592, 313] width 592 height 269
paste textarea ".product-type-2-component #image { padding: 0px; width: 177px !important; borde…"
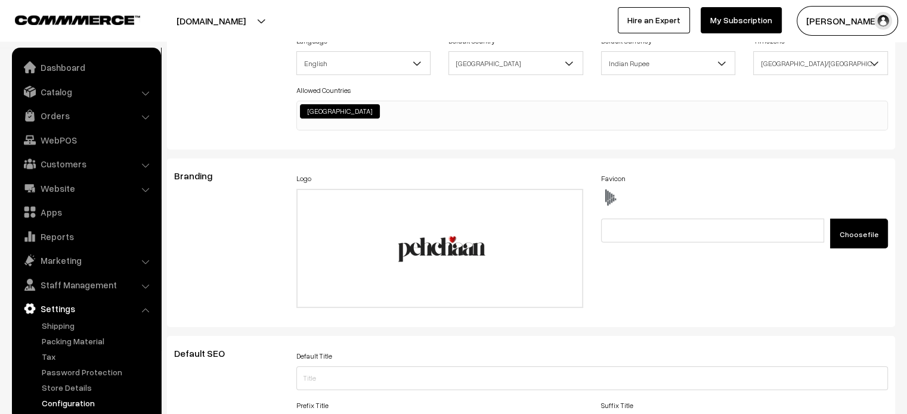
scroll to position [0, 0]
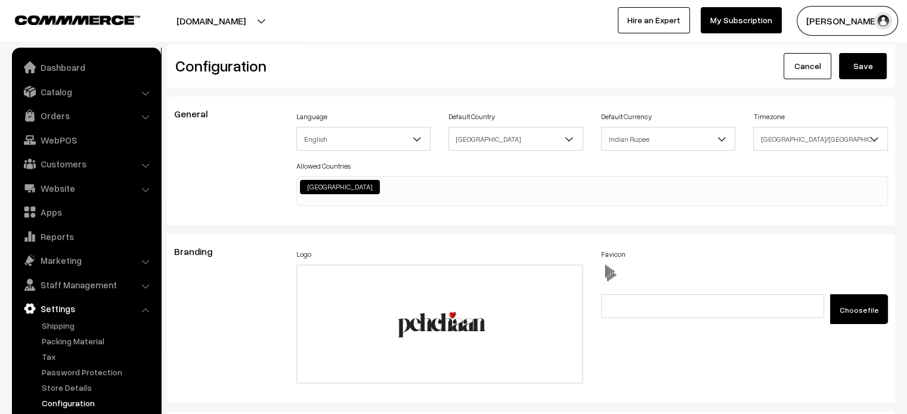
type textarea "@media (max-width: 767px) { #productType4 #button2 { height: 60px !important; m…"
click at [865, 73] on button "Save" at bounding box center [863, 66] width 48 height 26
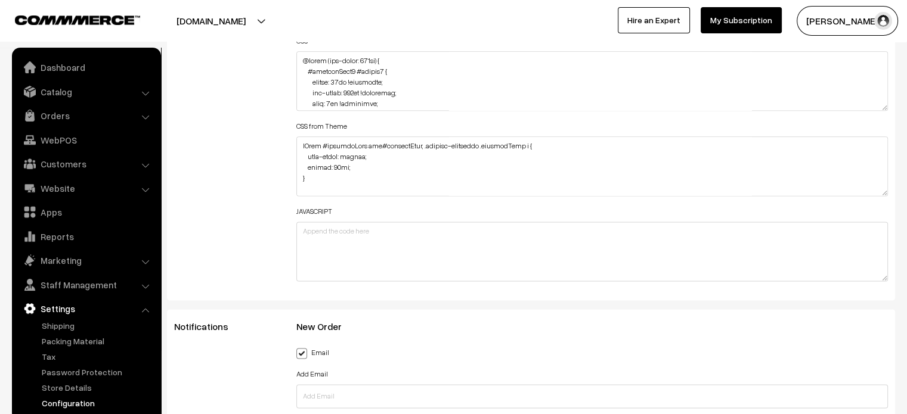
scroll to position [2361, 0]
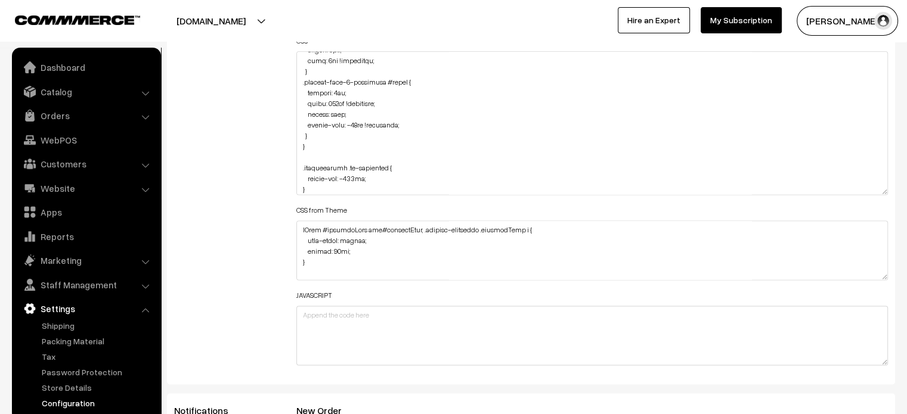
drag, startPoint x: 886, startPoint y: 107, endPoint x: 865, endPoint y: 442, distance: 335.7
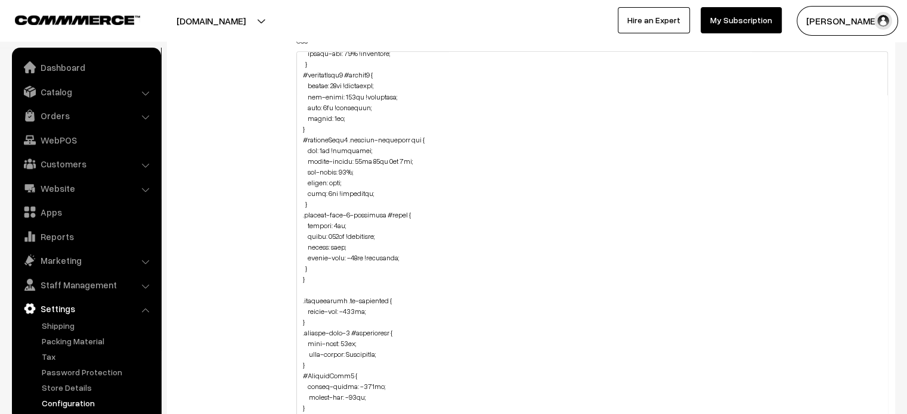
scroll to position [2203, 0]
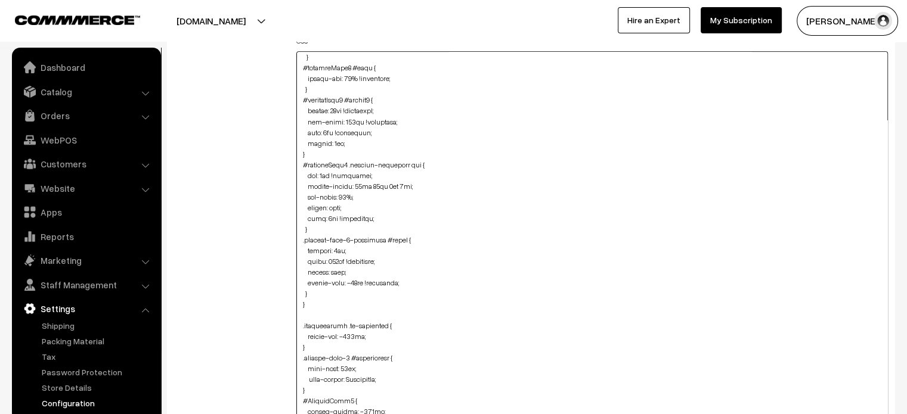
click at [335, 260] on textarea at bounding box center [592, 248] width 592 height 394
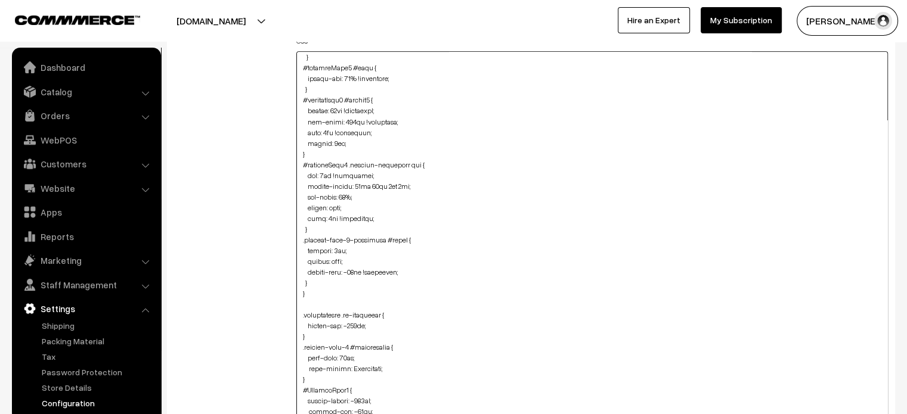
type textarea "@media (max-width: 767px) { #productType4 #button2 { height: 60px !important; m…"
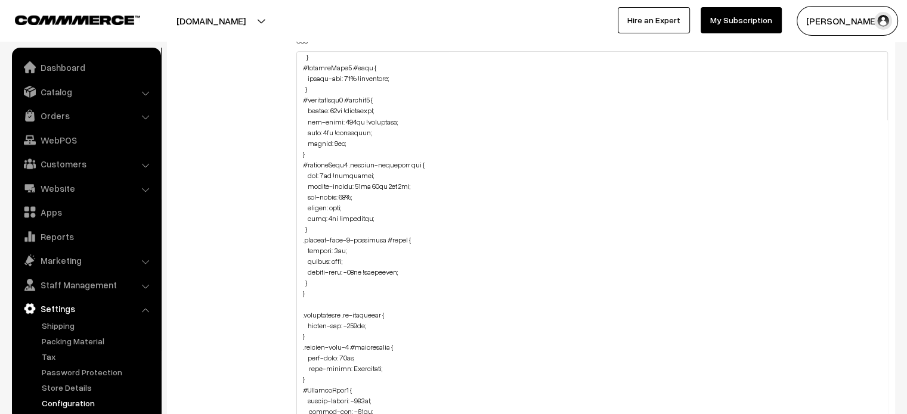
click at [276, 219] on div "Additional HTML/JS/CSS" at bounding box center [226, 242] width 122 height 761
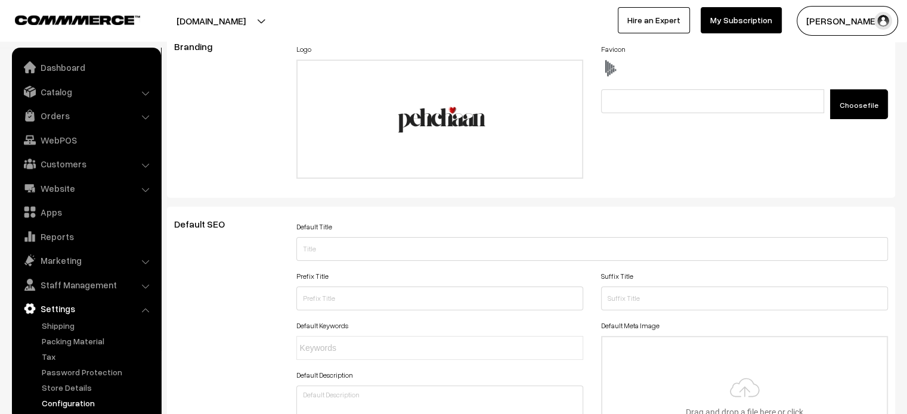
scroll to position [0, 0]
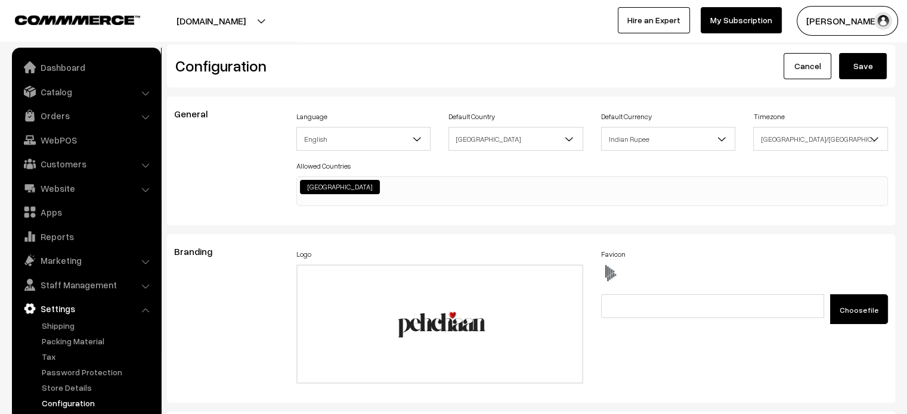
click at [869, 66] on button "Save" at bounding box center [863, 66] width 48 height 26
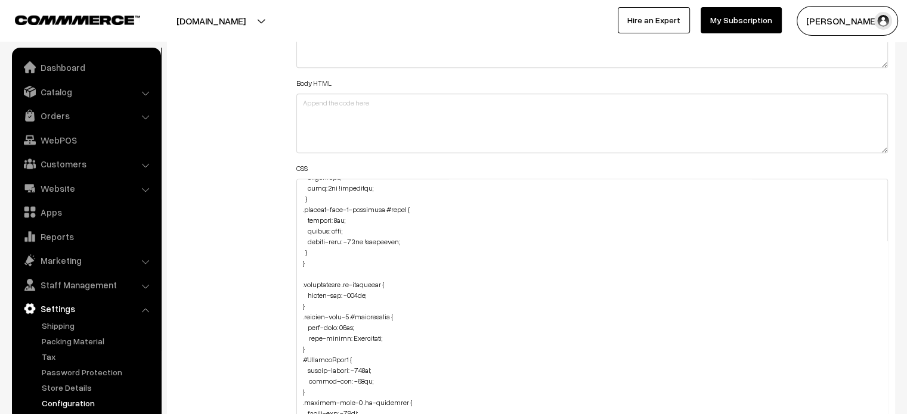
drag, startPoint x: 883, startPoint y: 231, endPoint x: 886, endPoint y: 442, distance: 211.0
click at [303, 206] on textarea at bounding box center [592, 314] width 592 height 270
click at [296, 209] on textarea at bounding box center [592, 314] width 592 height 270
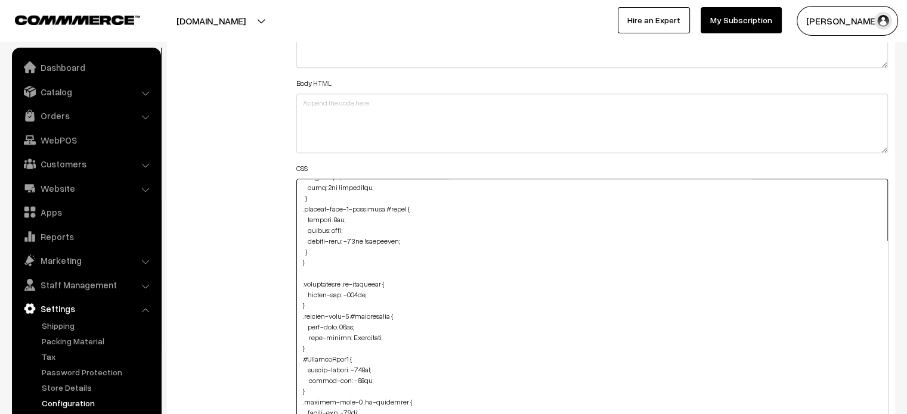
drag, startPoint x: 300, startPoint y: 205, endPoint x: 318, endPoint y: 249, distance: 46.8
click at [318, 249] on textarea at bounding box center [592, 314] width 592 height 270
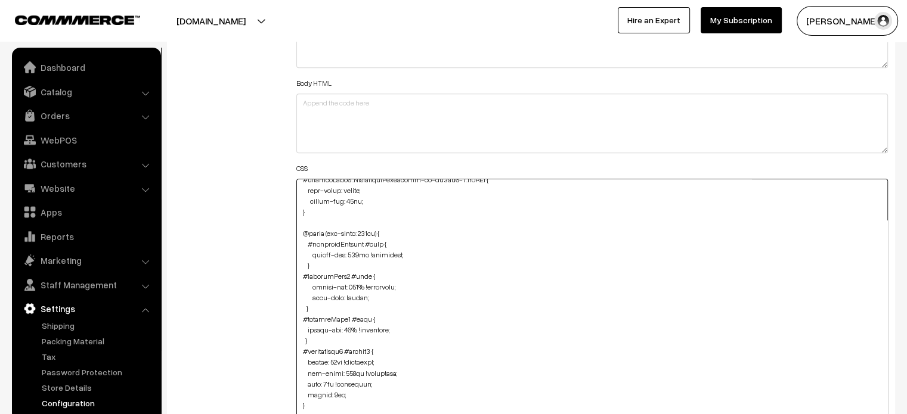
scroll to position [2075, 0]
type textarea "@media (max-width: 767px) { #productType4 #button2 { height: 60px !important; m…"
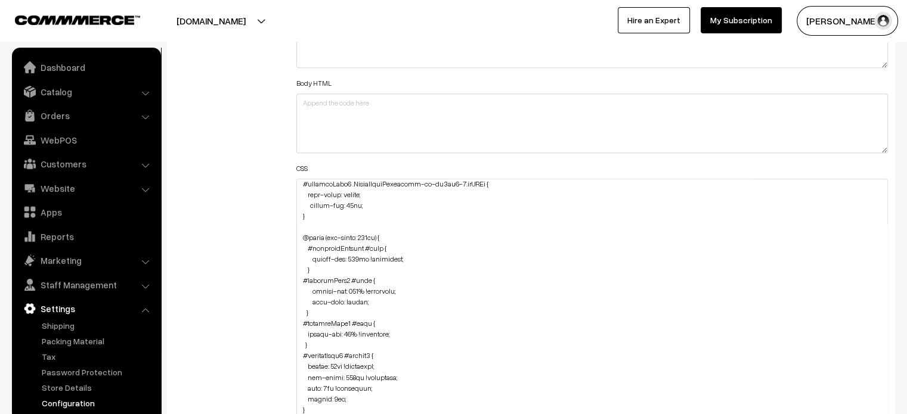
scroll to position [3565, 0]
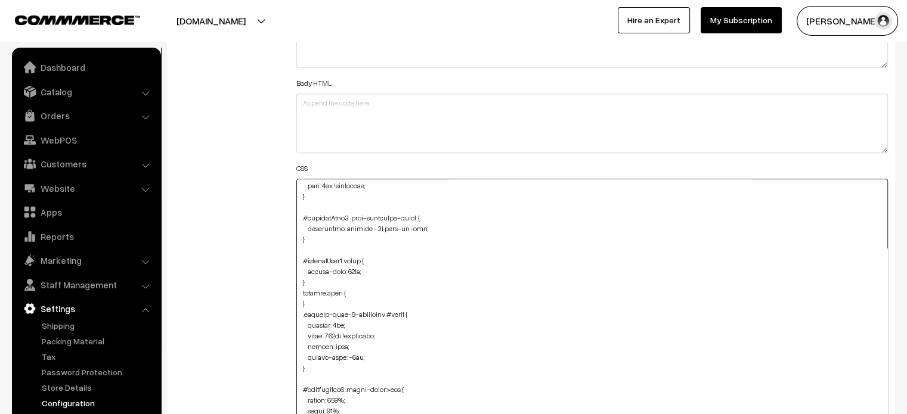
click at [299, 308] on textarea at bounding box center [592, 314] width 592 height 270
click at [299, 313] on textarea at bounding box center [592, 314] width 592 height 270
